Goal: Find specific page/section: Find specific page/section

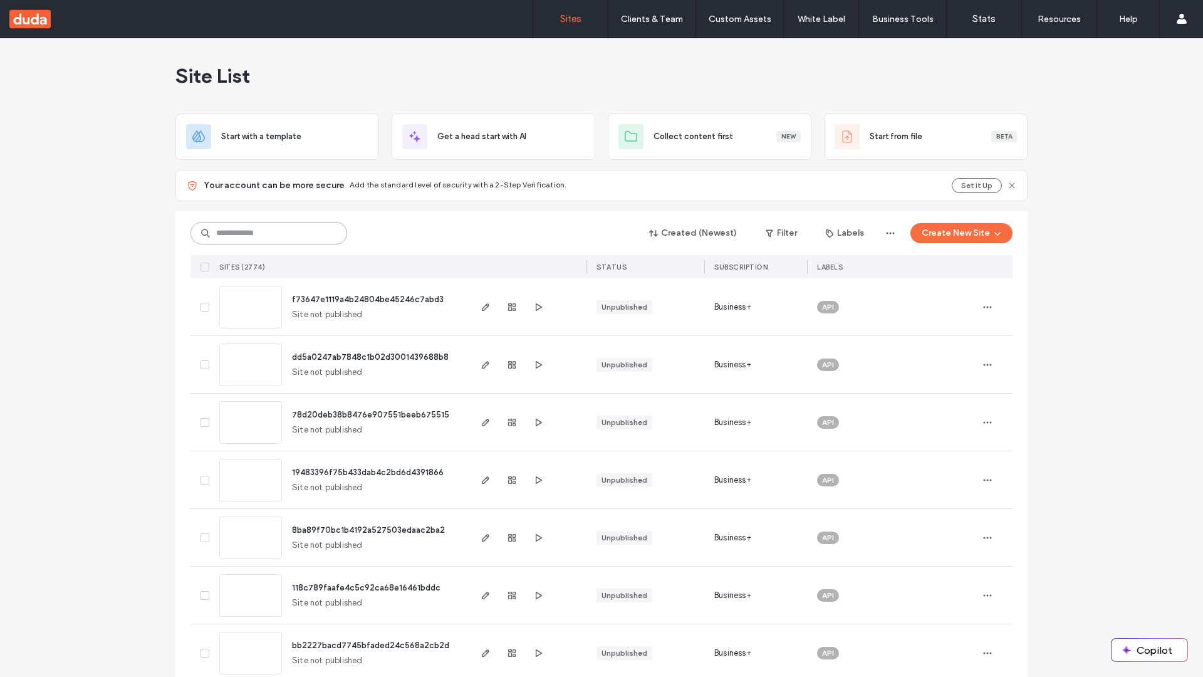
click at [269, 233] on input at bounding box center [269, 233] width 157 height 23
type input "**********"
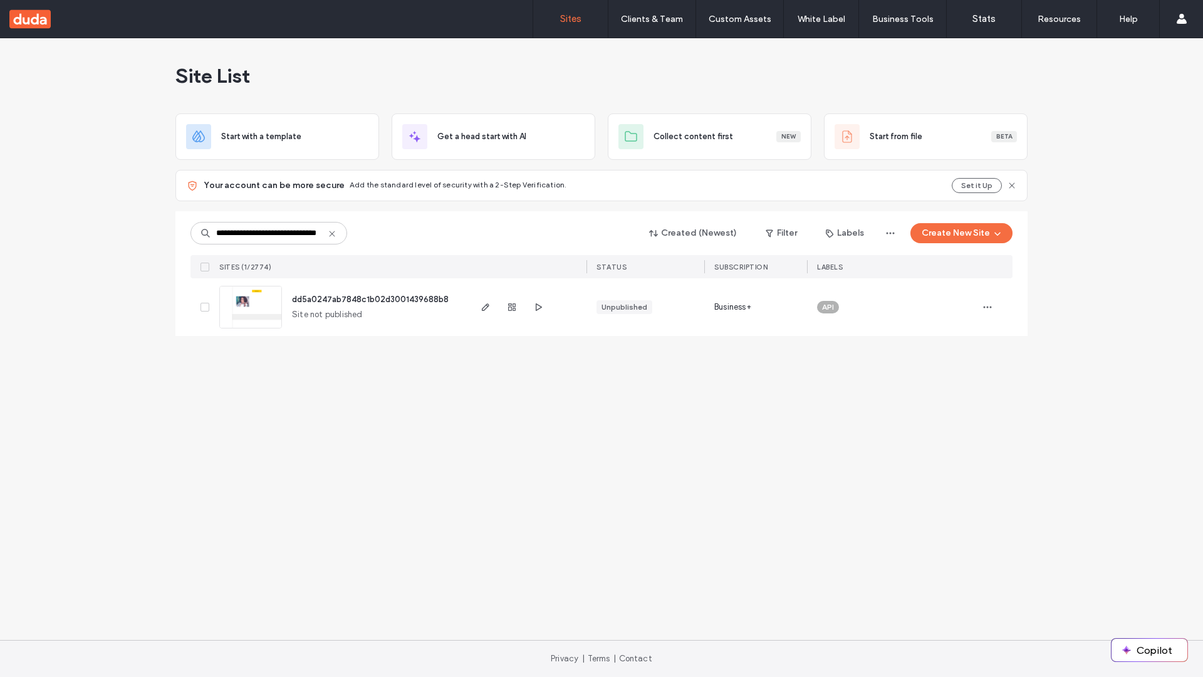
click at [371, 299] on span "dd5a0247ab7848c1b02d3001439688b8" at bounding box center [370, 299] width 157 height 9
